Goal: Navigation & Orientation: Understand site structure

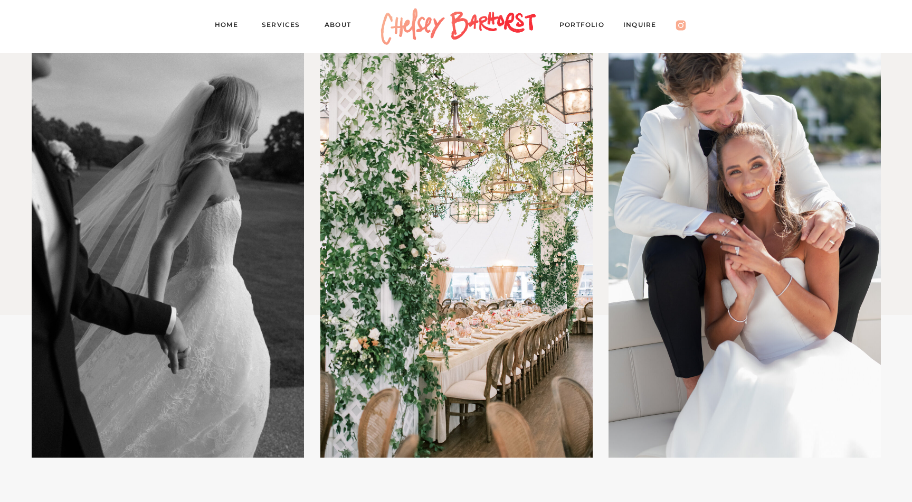
scroll to position [653, 0]
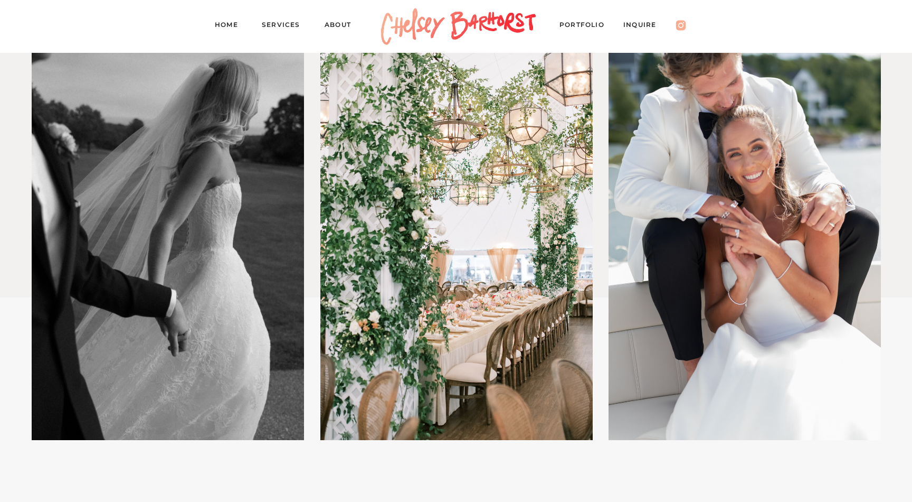
click at [637, 25] on nav "Inquire" at bounding box center [645, 26] width 43 height 15
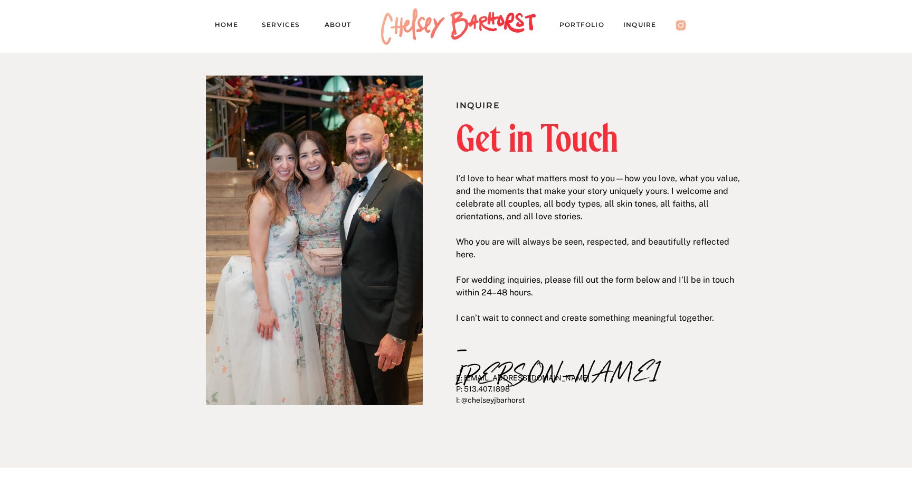
click at [274, 27] on nav "Services" at bounding box center [286, 26] width 48 height 15
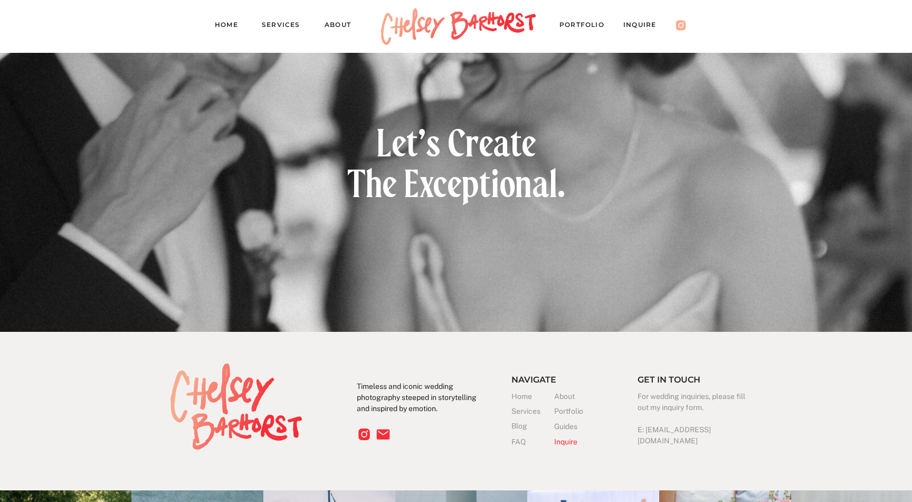
scroll to position [2826, 0]
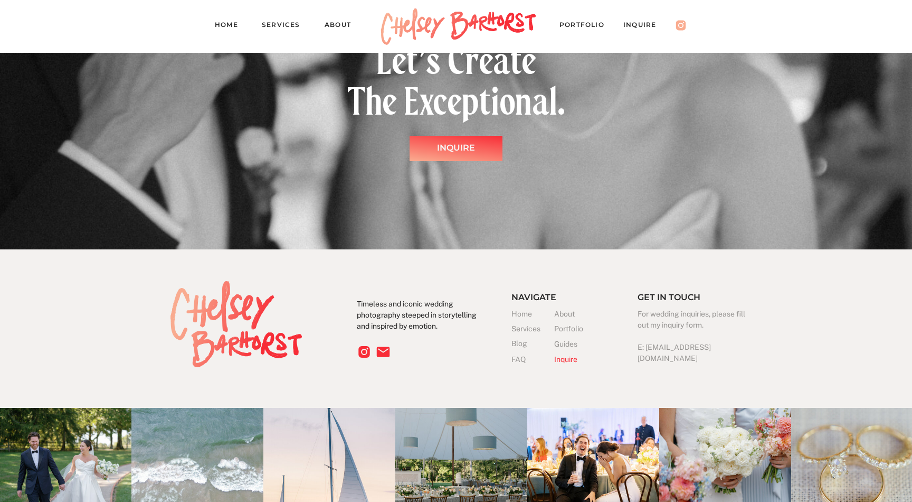
click at [520, 357] on h3 "FAQ" at bounding box center [523, 359] width 22 height 11
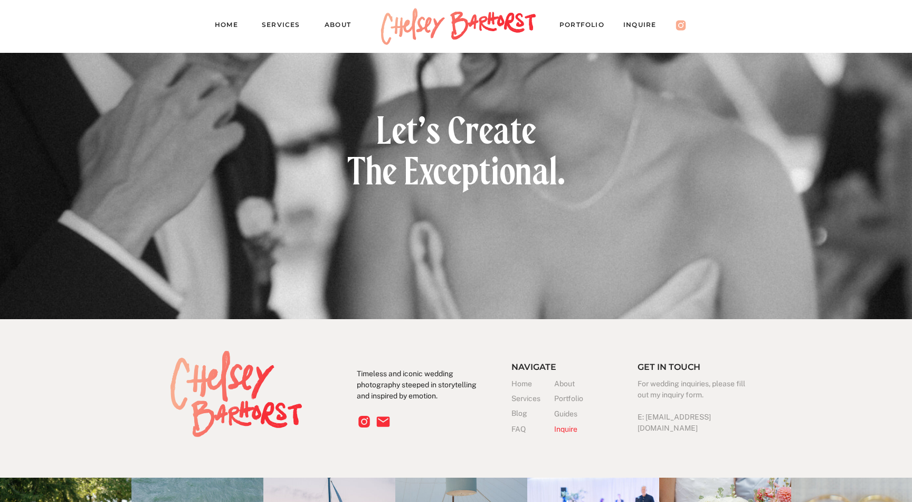
scroll to position [1750, 0]
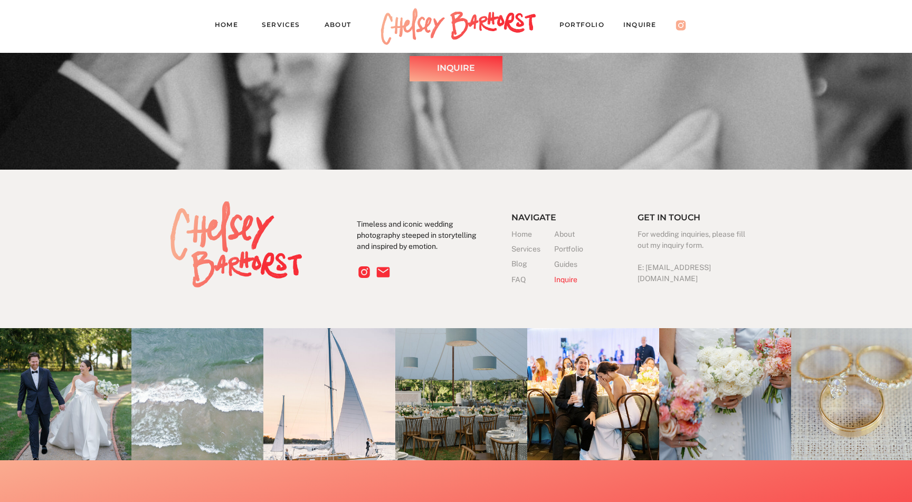
click at [568, 262] on h3 "Guides" at bounding box center [567, 264] width 26 height 11
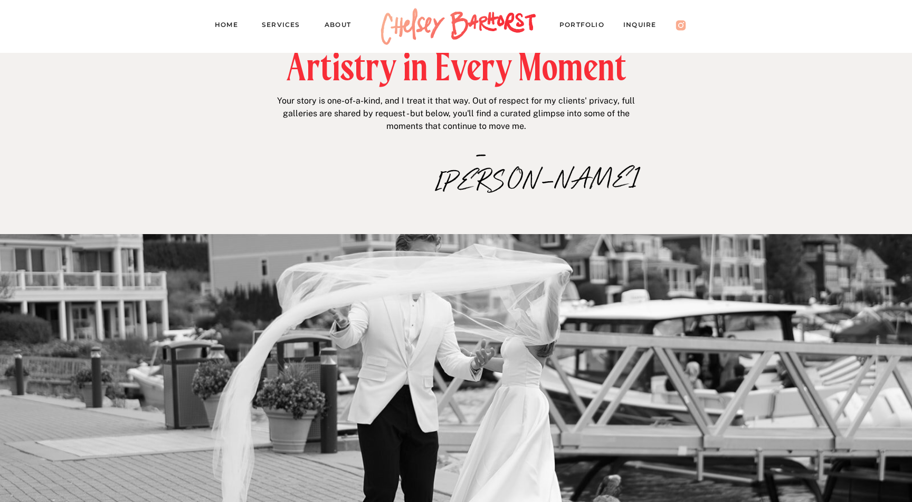
scroll to position [80, 0]
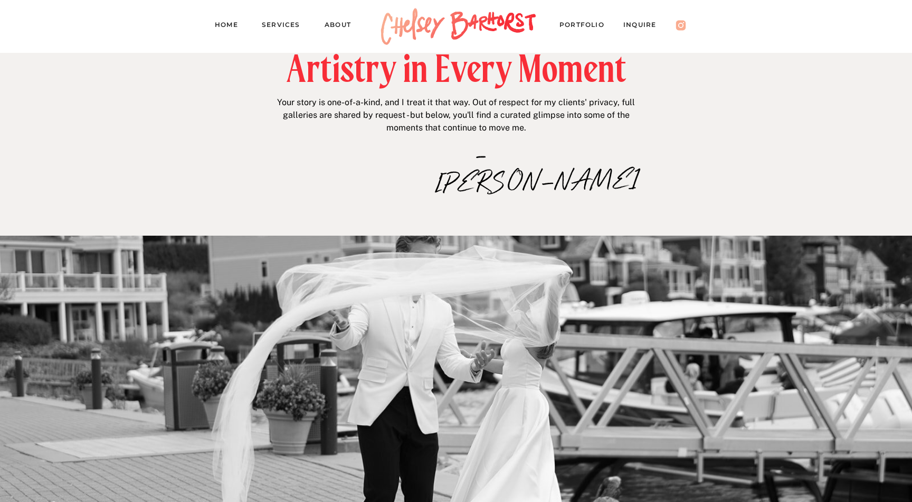
click at [338, 27] on nav "About" at bounding box center [343, 26] width 36 height 15
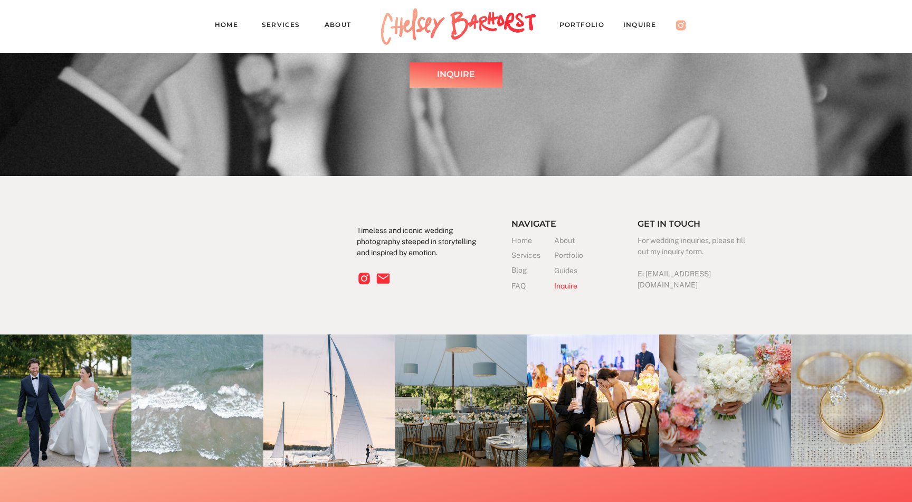
scroll to position [2008, 0]
